Goal: Find specific page/section

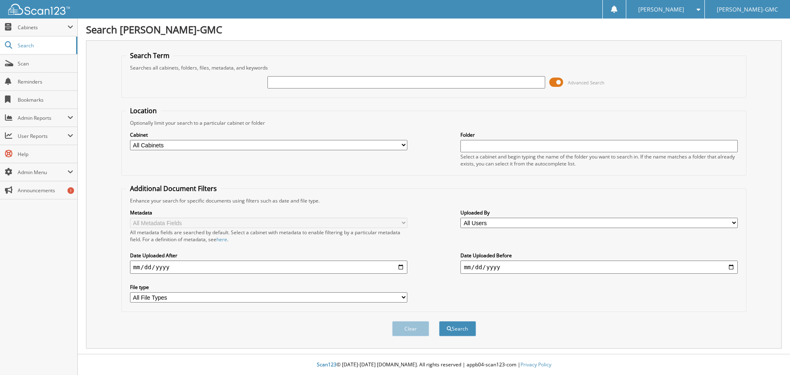
click at [304, 79] on input "text" at bounding box center [405, 82] width 277 height 12
type input "129492"
click at [439, 321] on button "Search" at bounding box center [457, 328] width 37 height 15
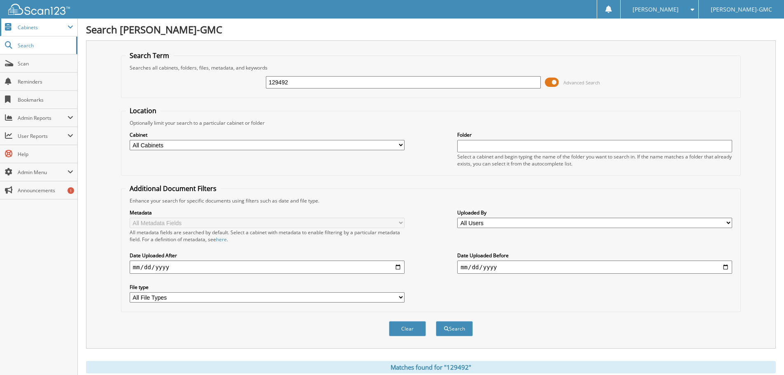
click at [34, 24] on span "Cabinets" at bounding box center [43, 27] width 50 height 7
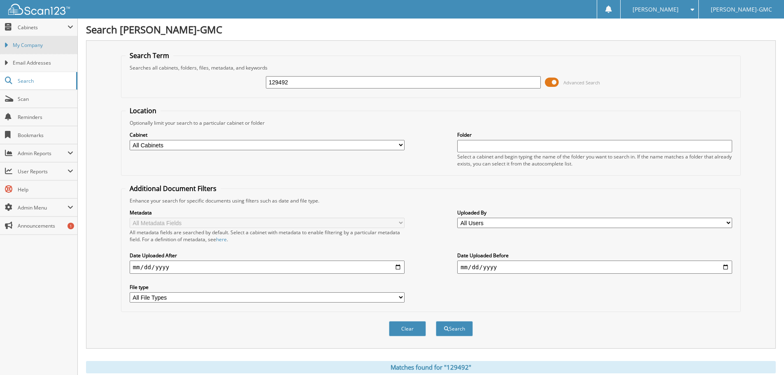
click at [42, 40] on link "My Company" at bounding box center [38, 45] width 77 height 18
